Goal: Task Accomplishment & Management: Use online tool/utility

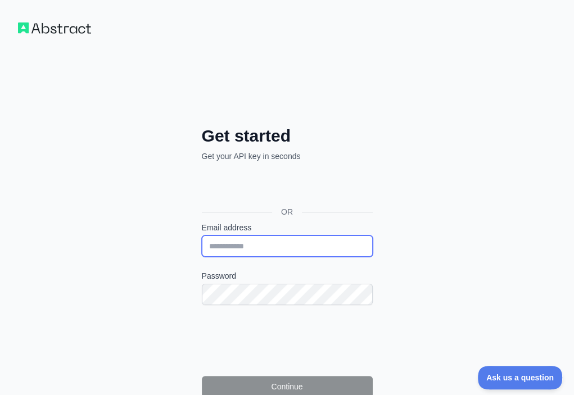
click at [202, 236] on input "Email address" at bounding box center [287, 246] width 171 height 21
paste input "**********"
type input "**********"
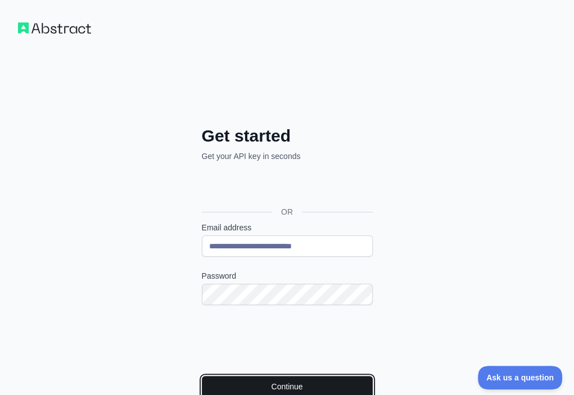
click at [202, 376] on button "Continue" at bounding box center [287, 386] width 171 height 21
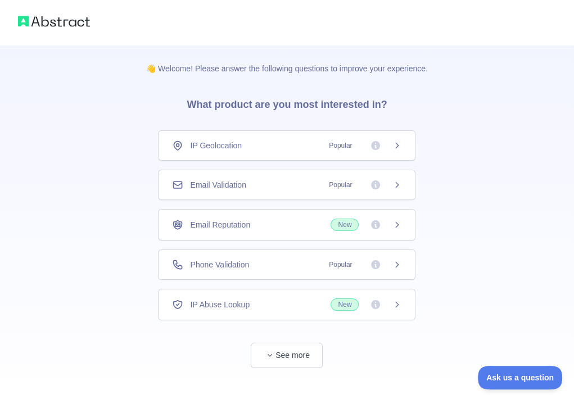
click at [277, 181] on div "Email Validation Popular" at bounding box center [286, 184] width 229 height 11
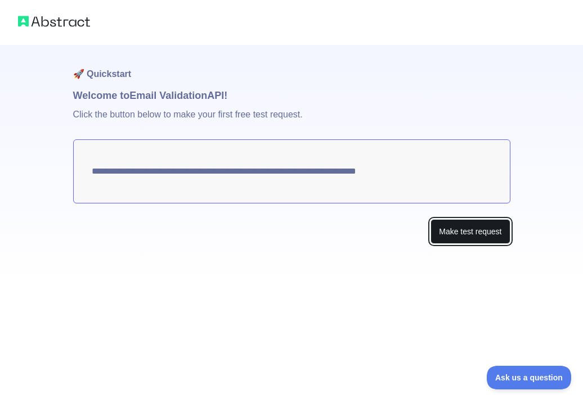
click at [497, 238] on button "Make test request" at bounding box center [469, 231] width 79 height 25
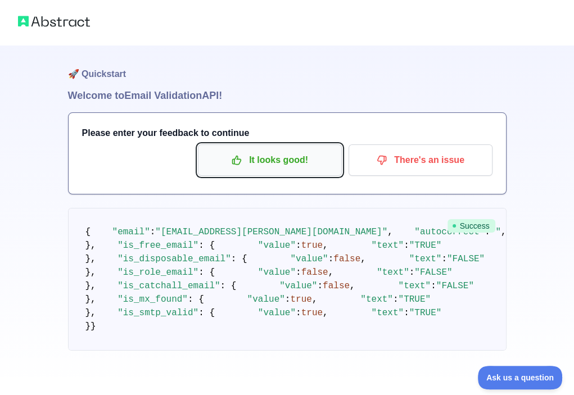
click at [314, 167] on p "It looks good!" at bounding box center [269, 160] width 127 height 19
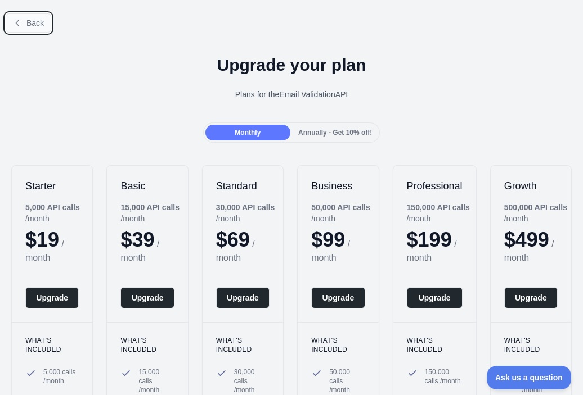
click at [38, 24] on span "Back" at bounding box center [34, 23] width 17 height 9
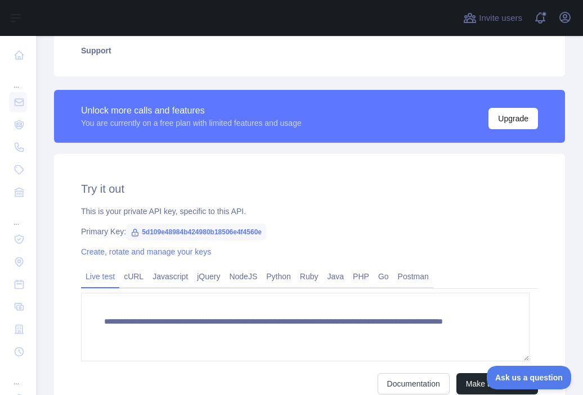
scroll to position [281, 0]
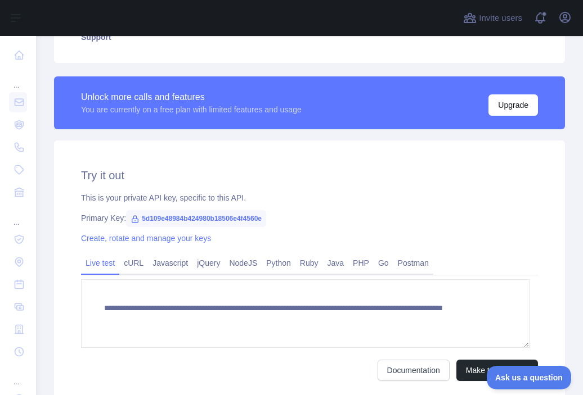
click at [193, 222] on span "5d109e48984b424980b18506e4f4560e" at bounding box center [196, 218] width 140 height 17
copy span "5d109e48984b424980b18506e4f4560e"
